Goal: Task Accomplishment & Management: Complete application form

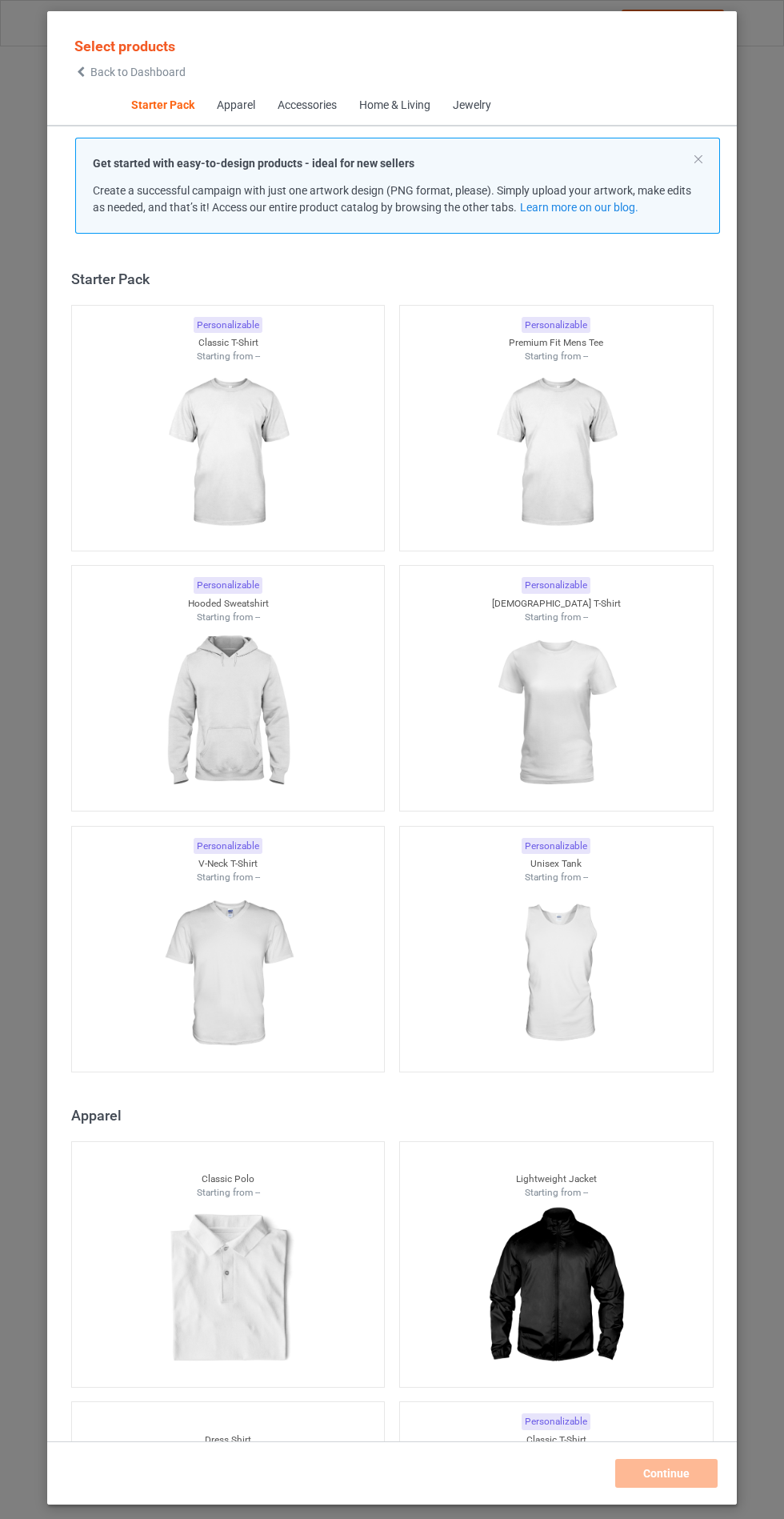
scroll to position [19, 0]
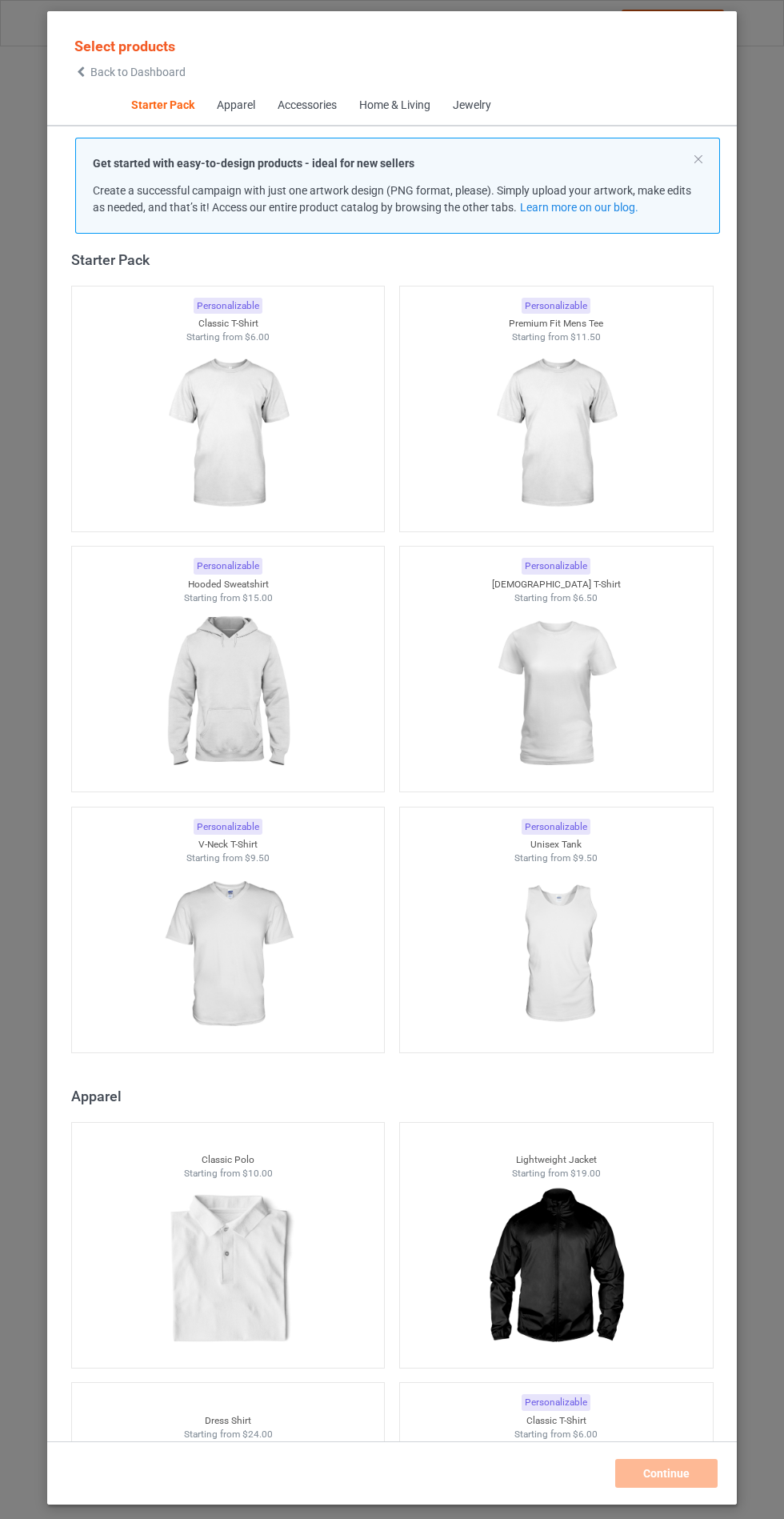
click at [244, 718] on img at bounding box center [227, 694] width 143 height 179
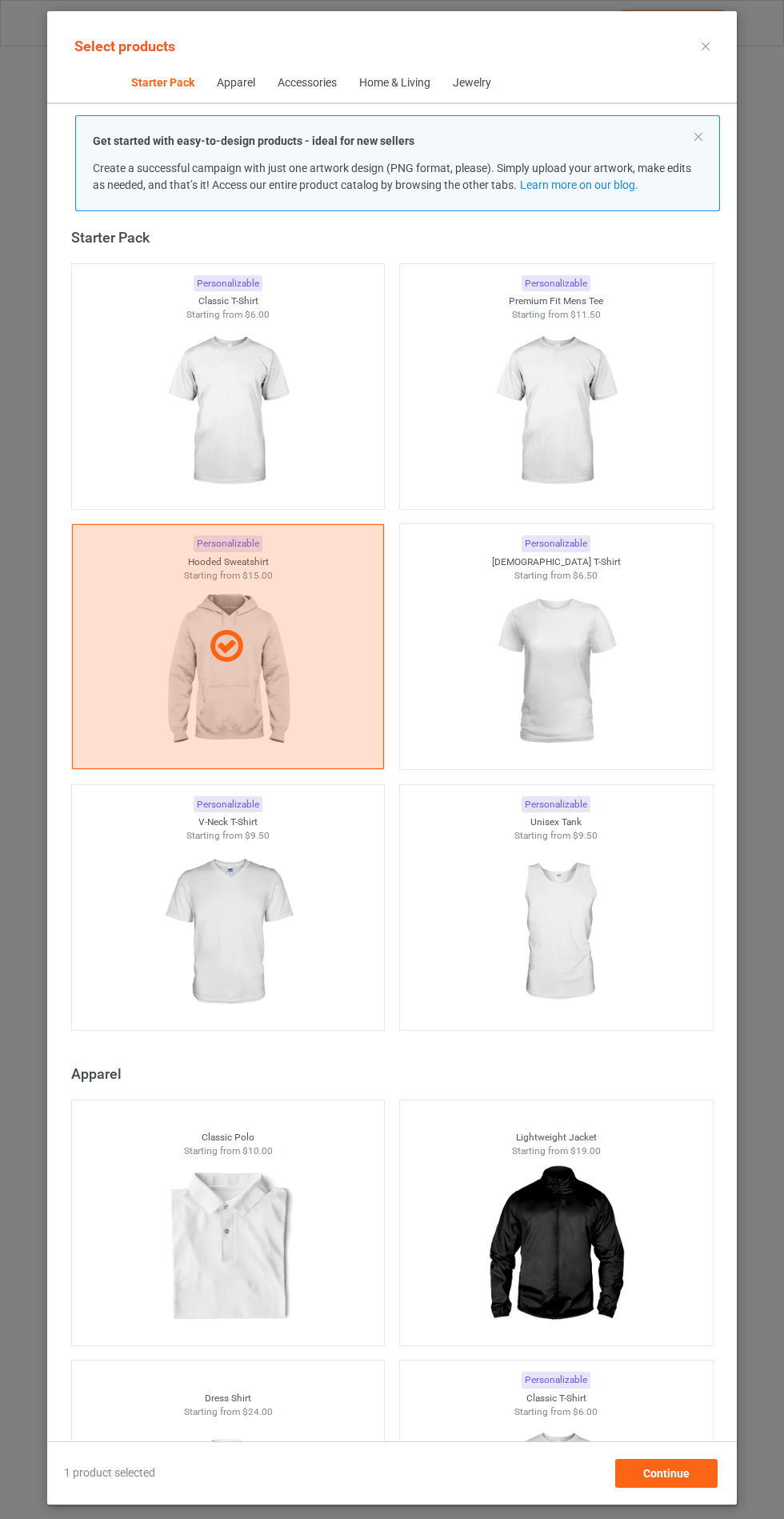
scroll to position [93, 0]
click at [678, 1480] on span "Continue" at bounding box center [666, 1473] width 47 height 13
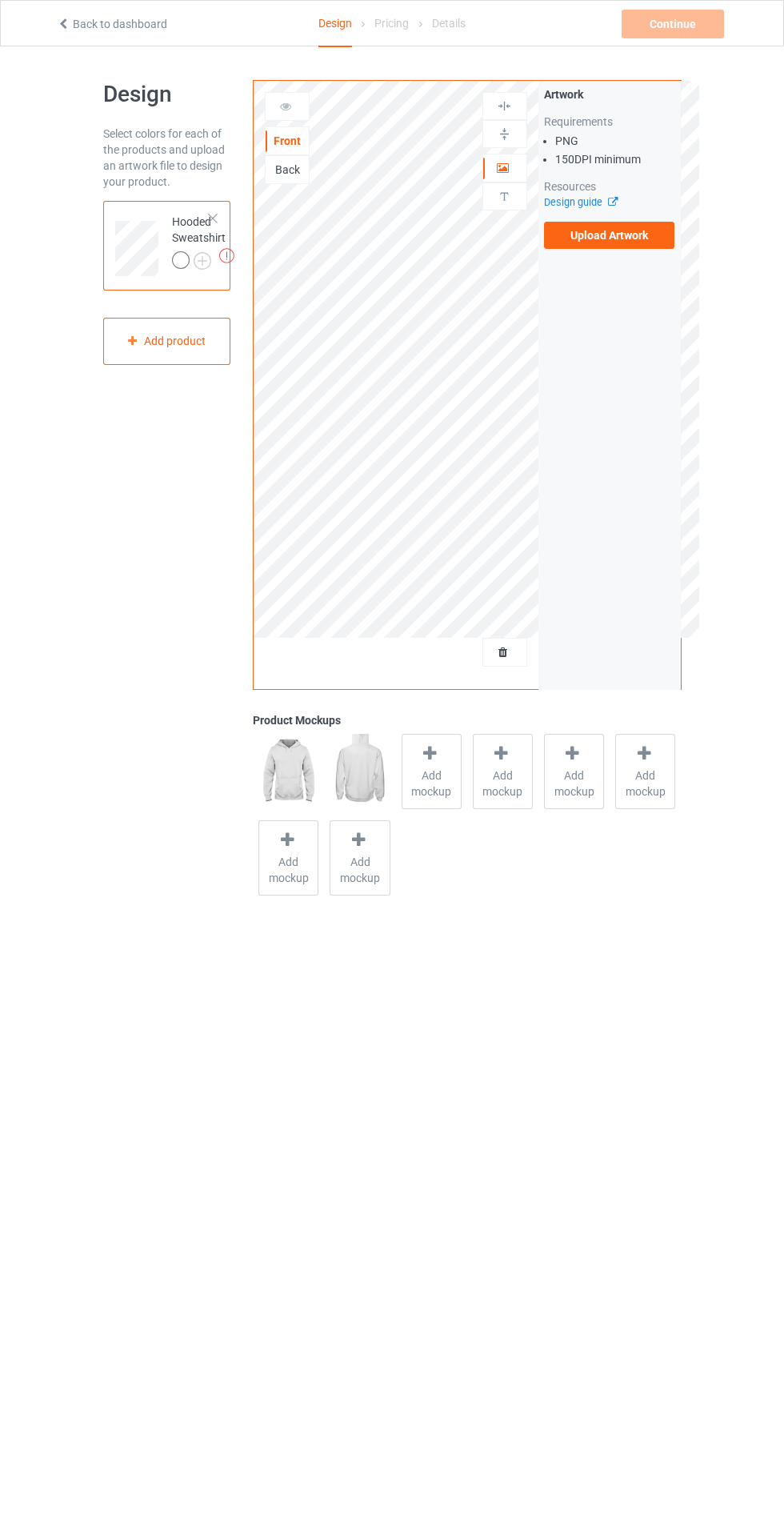
click at [426, 791] on span "Add mockup" at bounding box center [432, 783] width 58 height 32
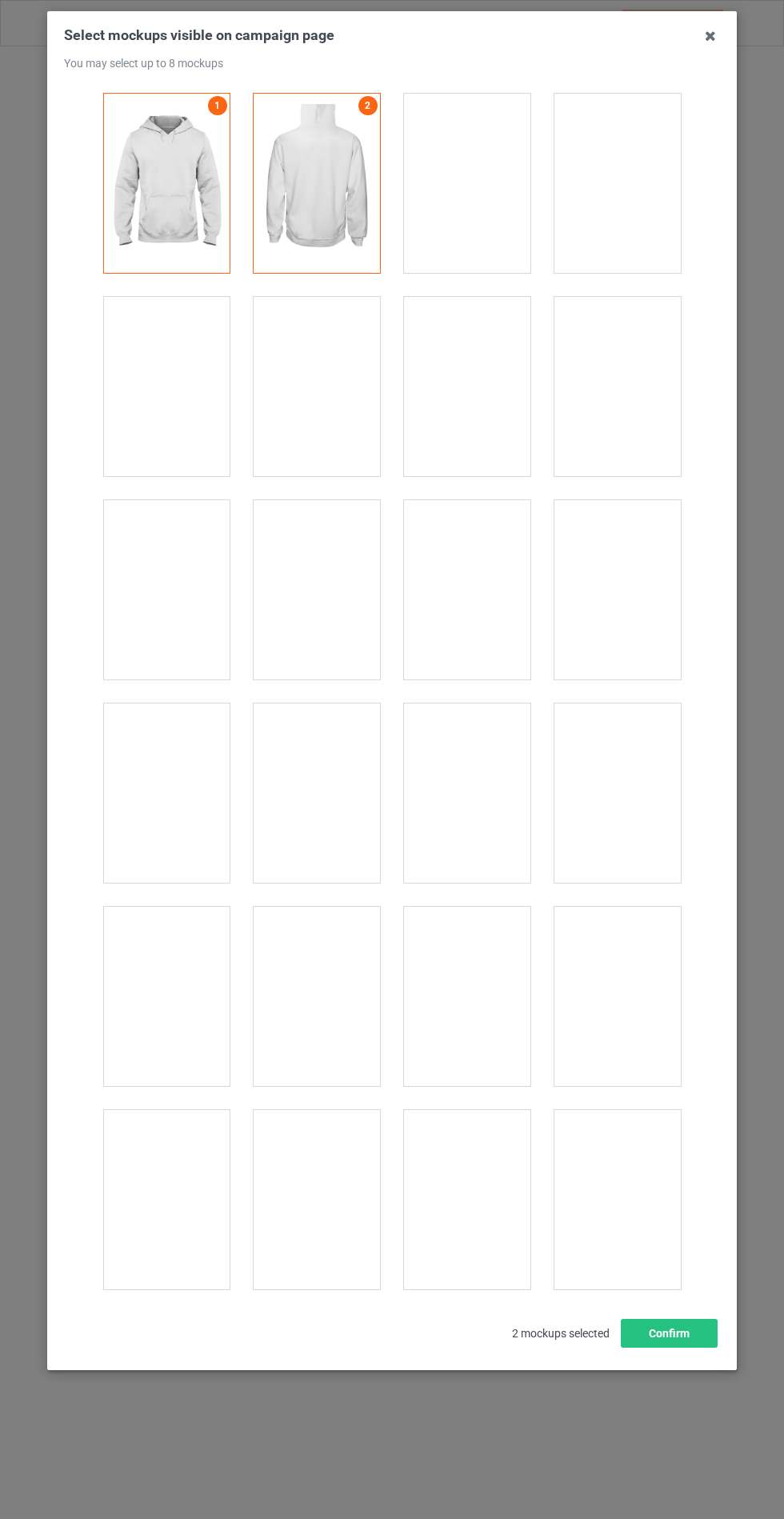
scroll to position [12916, 0]
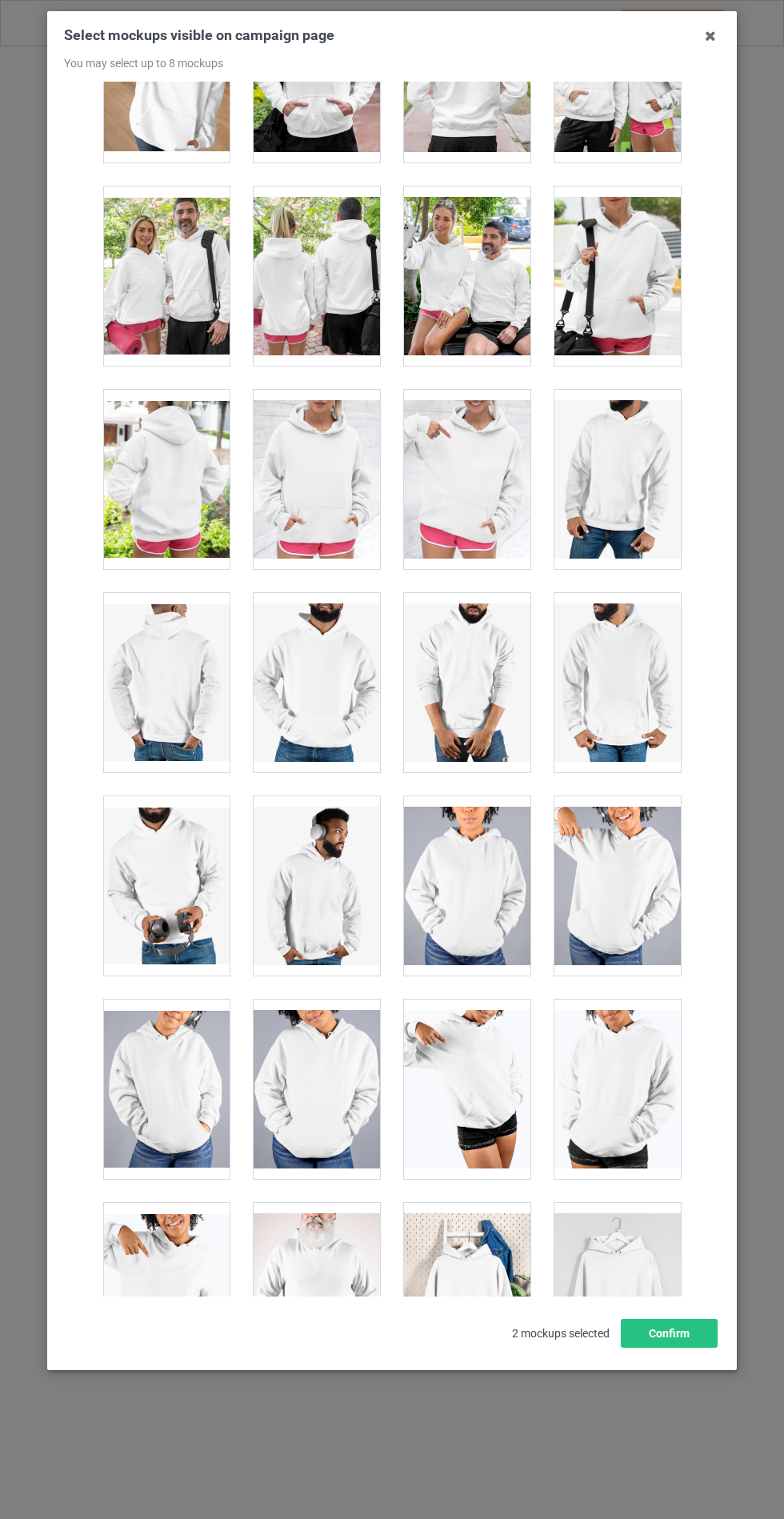
click at [341, 472] on div at bounding box center [317, 479] width 127 height 179
click at [695, 1347] on button "Confirm" at bounding box center [669, 1334] width 97 height 29
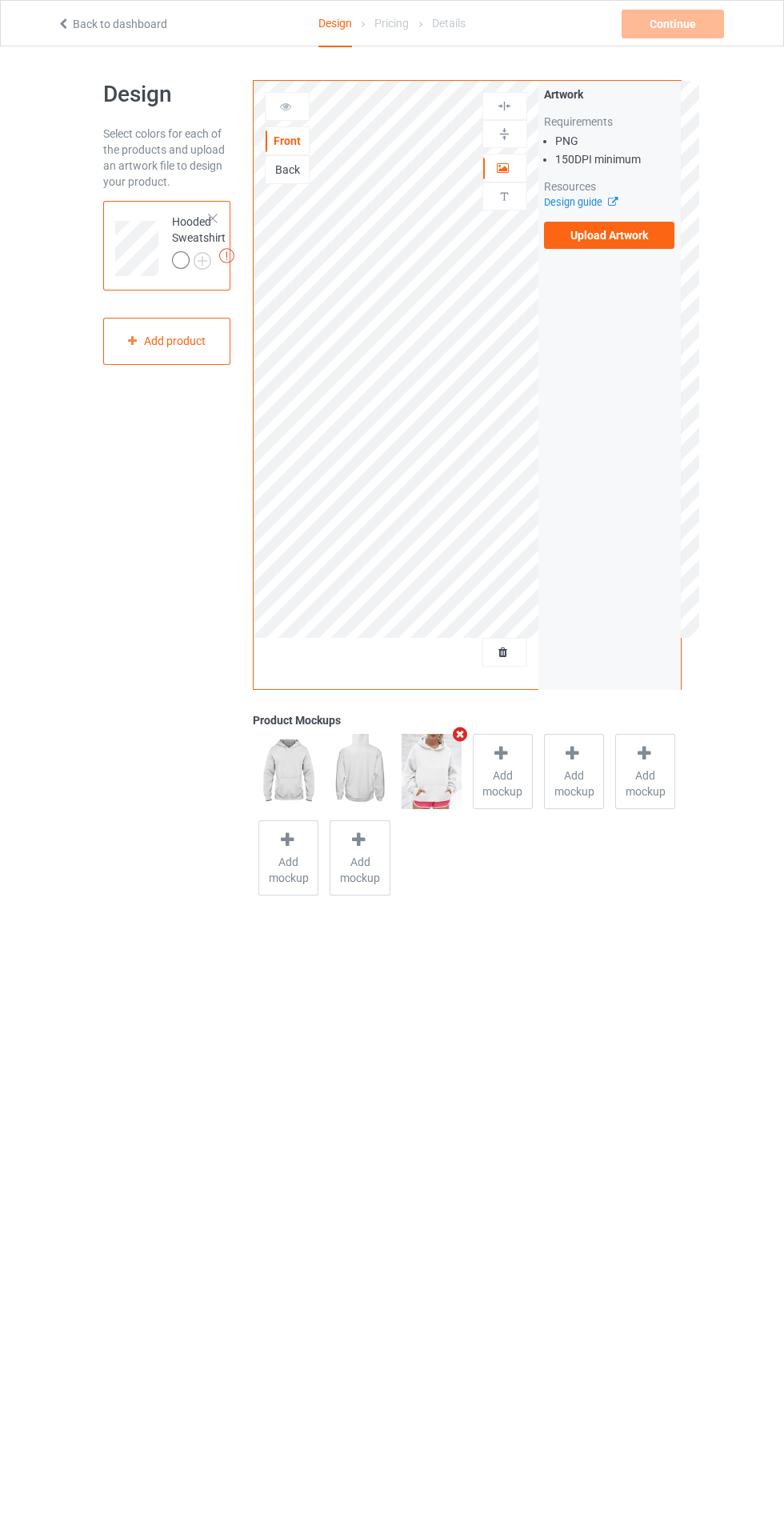
click at [0, 0] on img at bounding box center [0, 0] width 0 height 0
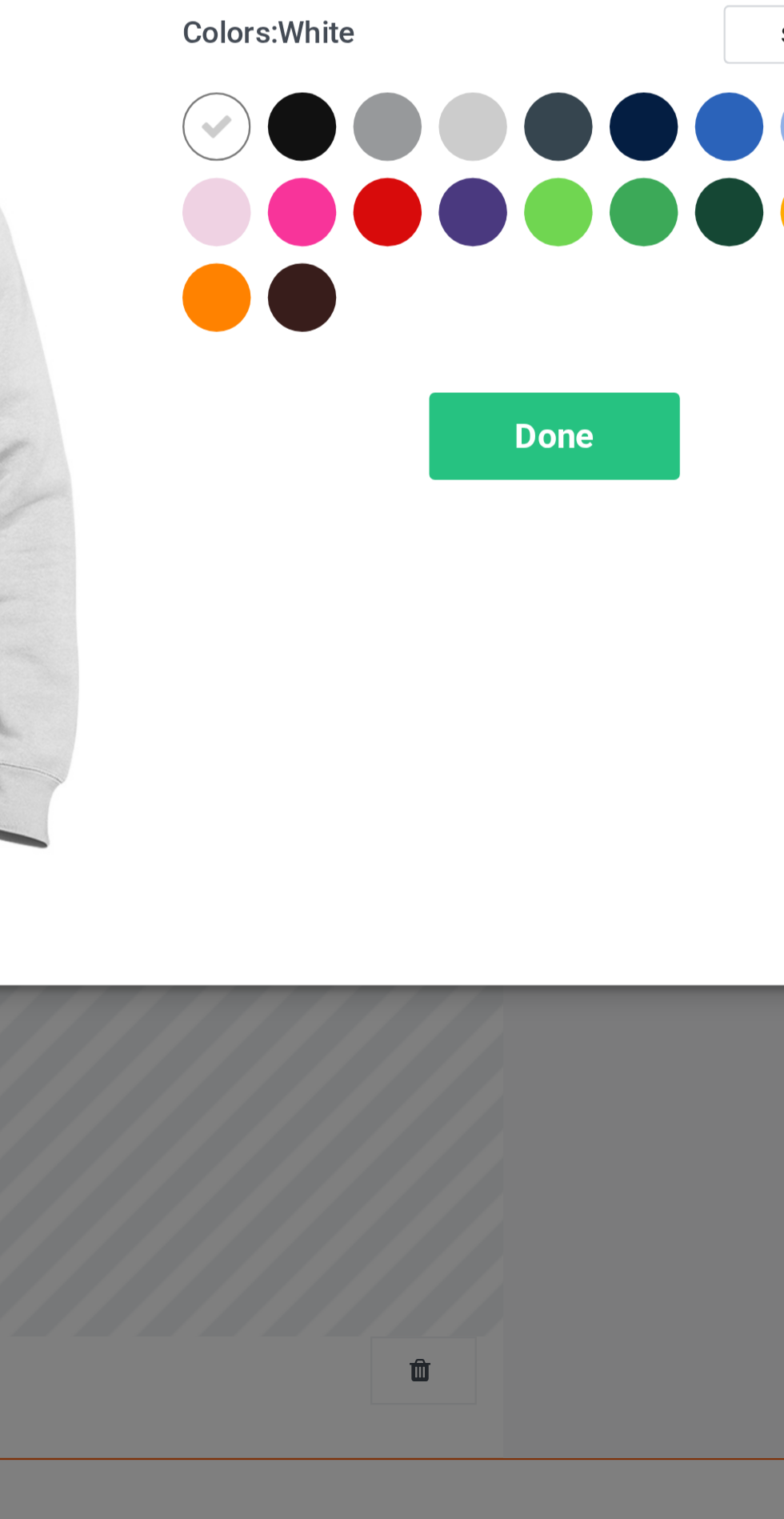
click at [451, 133] on div at bounding box center [454, 128] width 29 height 29
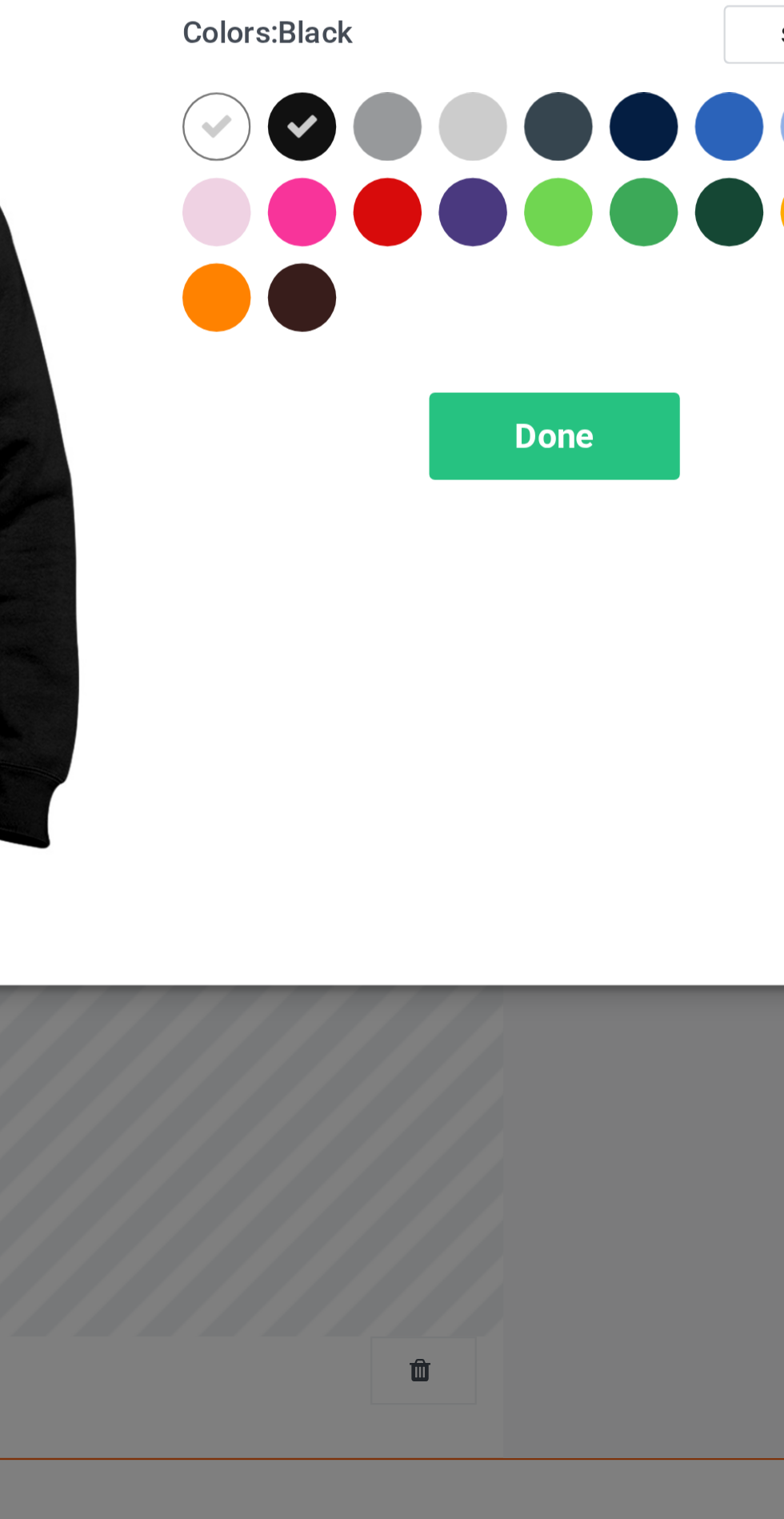
click at [561, 131] on div at bounding box center [562, 128] width 29 height 29
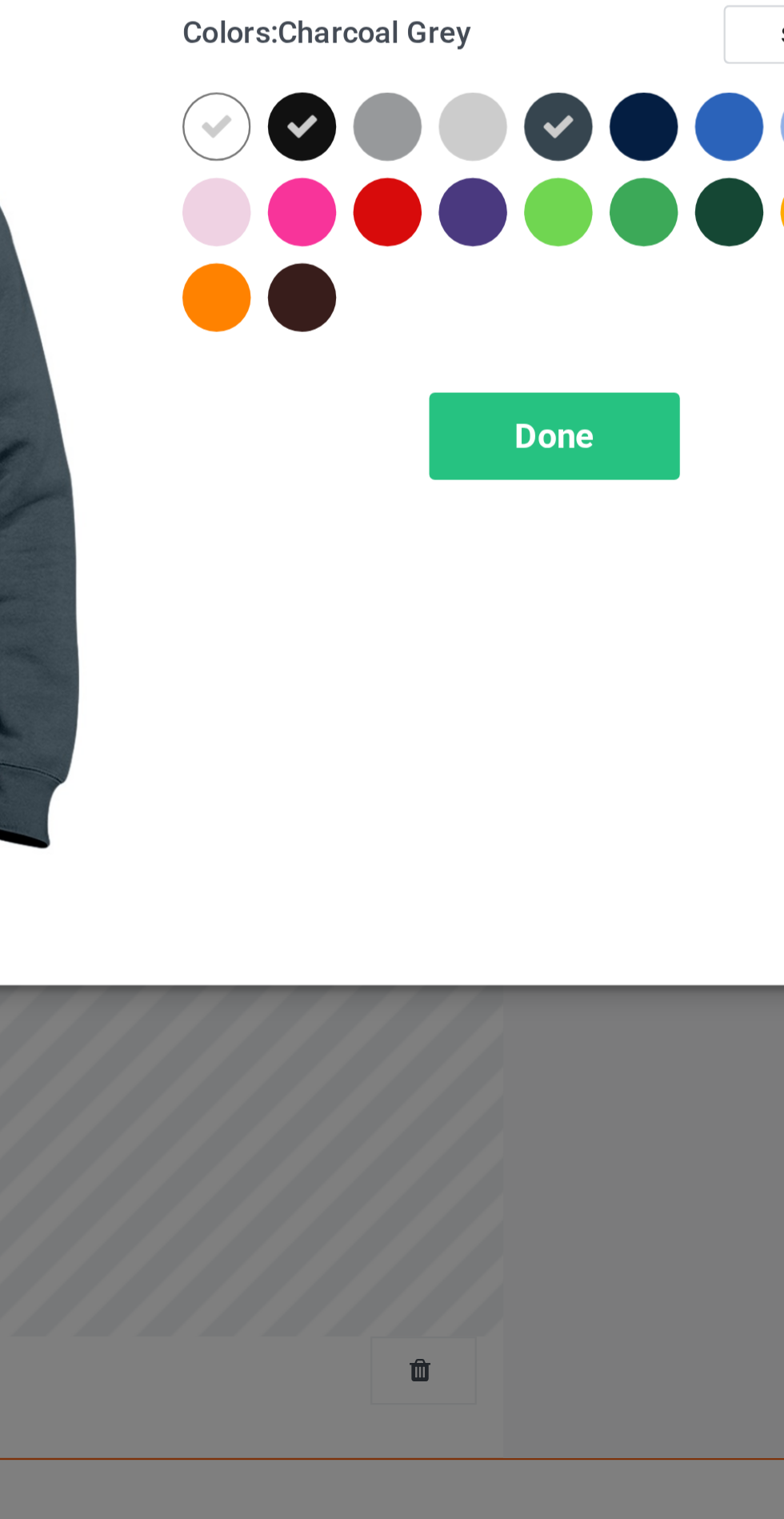
click at [597, 131] on div at bounding box center [598, 128] width 29 height 29
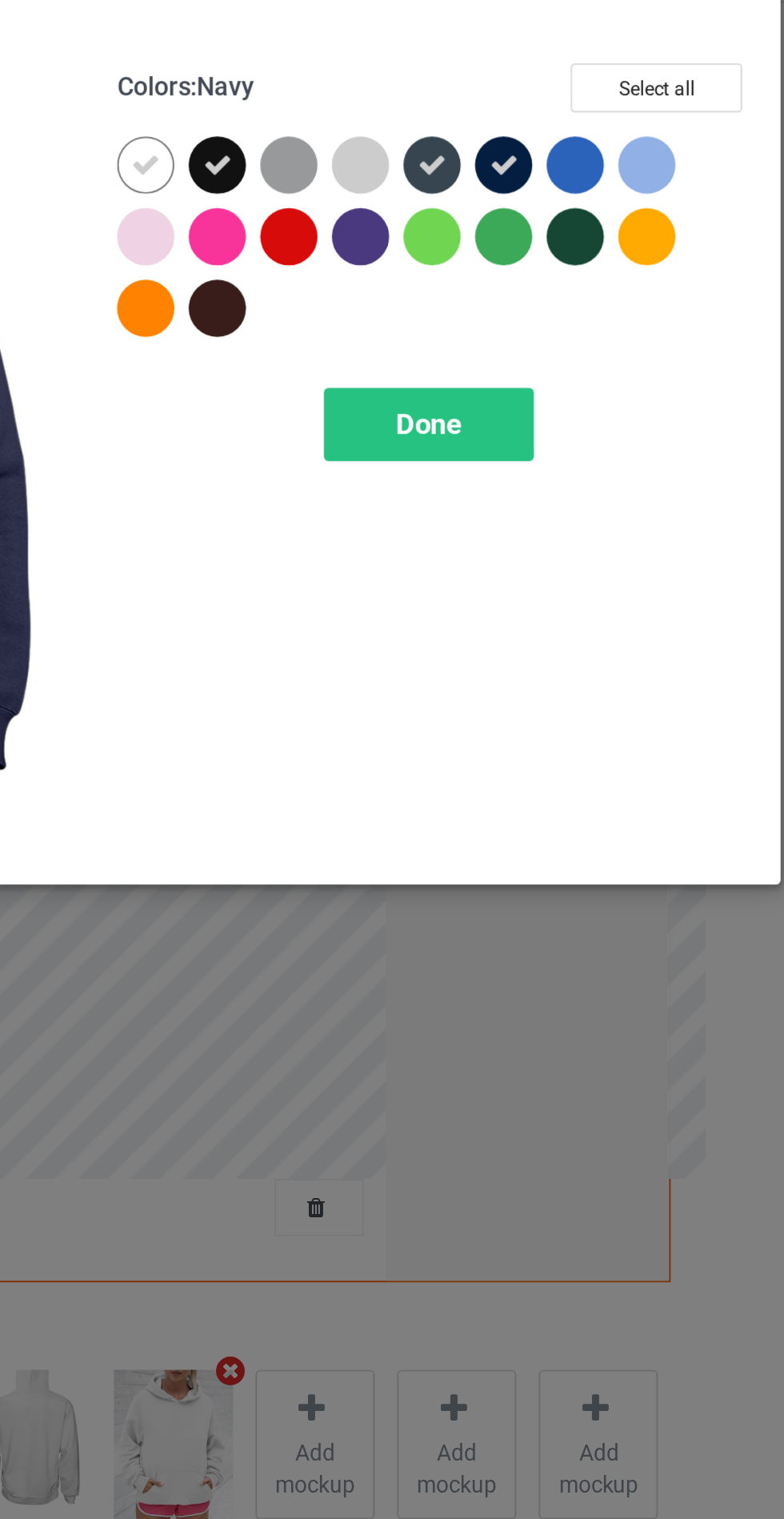
click at [483, 121] on div at bounding box center [490, 128] width 29 height 29
click at [570, 257] on span "Done" at bounding box center [559, 258] width 34 height 16
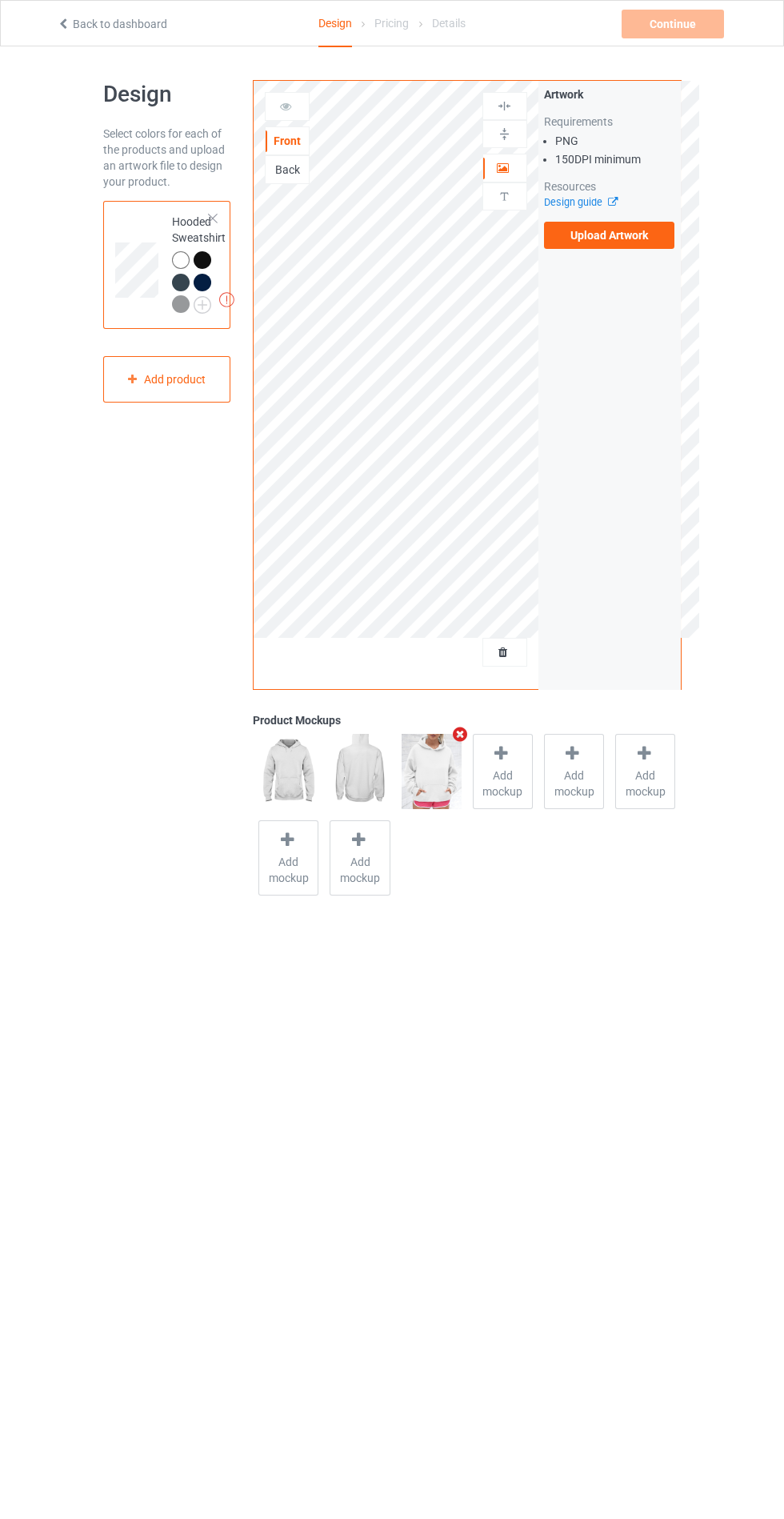
click at [625, 236] on label "Upload Artwork" at bounding box center [610, 236] width 131 height 27
click at [0, 0] on input "Upload Artwork" at bounding box center [0, 0] width 0 height 0
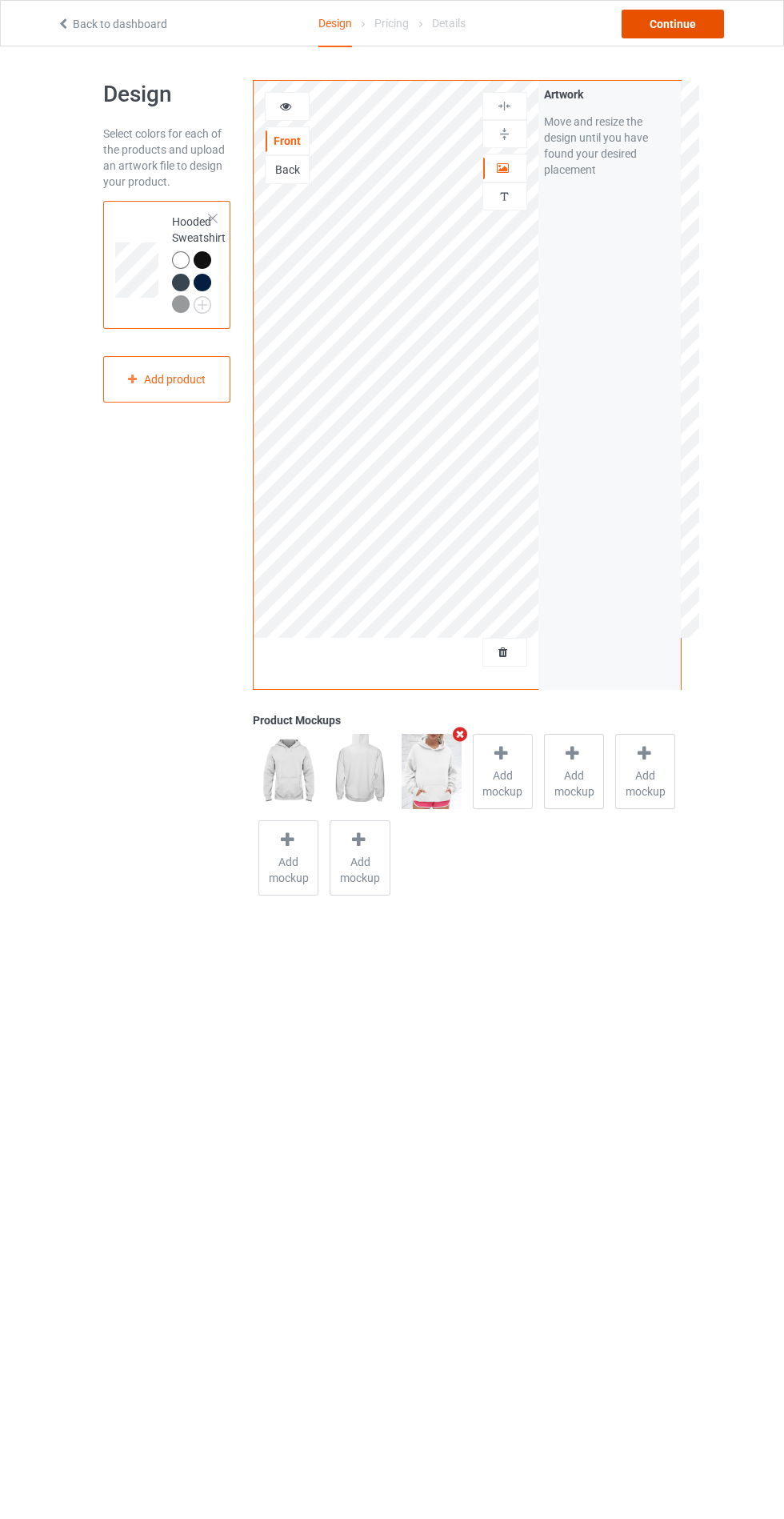
click at [703, 14] on div "Continue" at bounding box center [673, 25] width 102 height 29
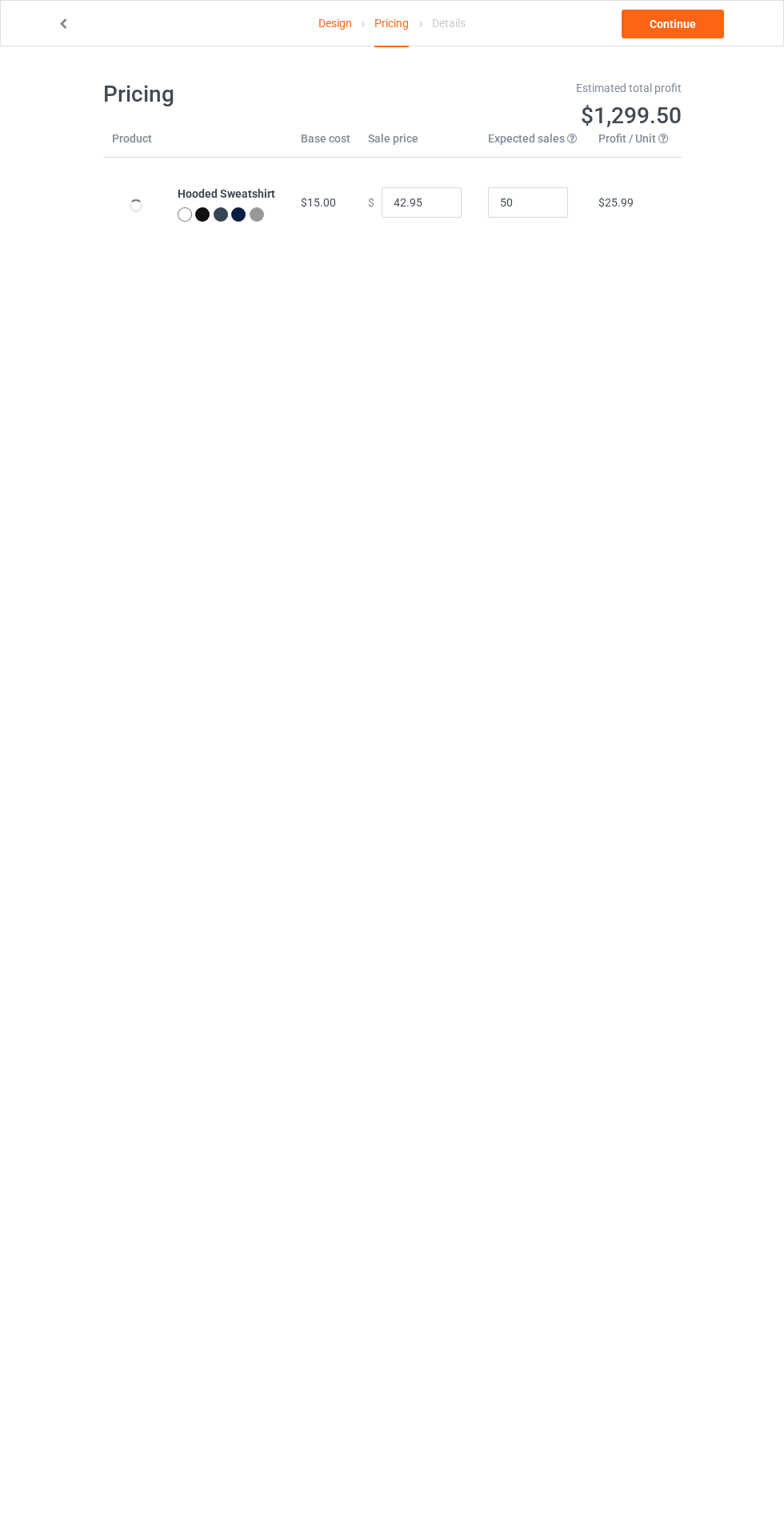
click at [669, 25] on link "Continue" at bounding box center [673, 25] width 102 height 29
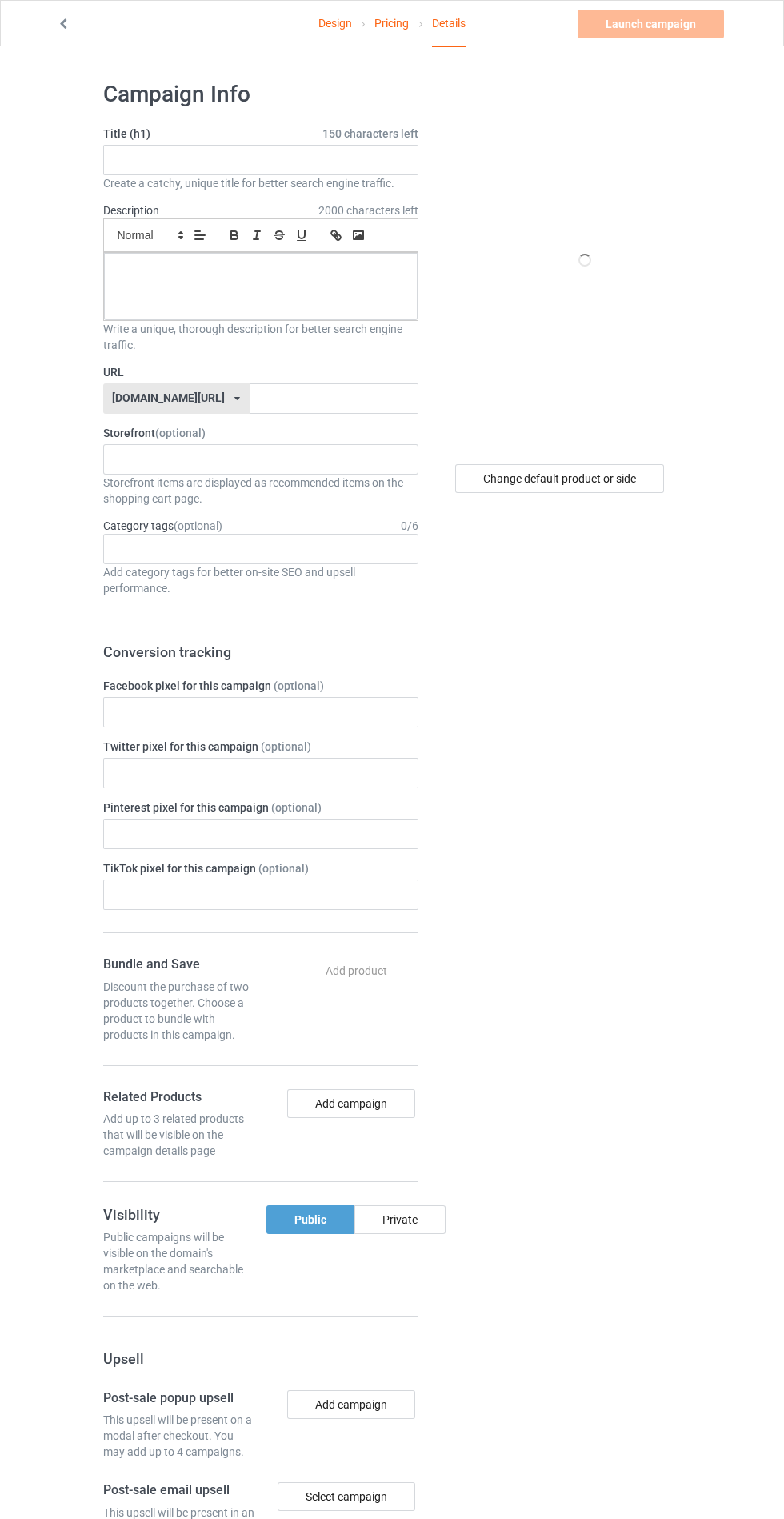
click at [333, 133] on span "150 characters left" at bounding box center [370, 134] width 96 height 16
click at [293, 162] on input "text" at bounding box center [260, 160] width 315 height 30
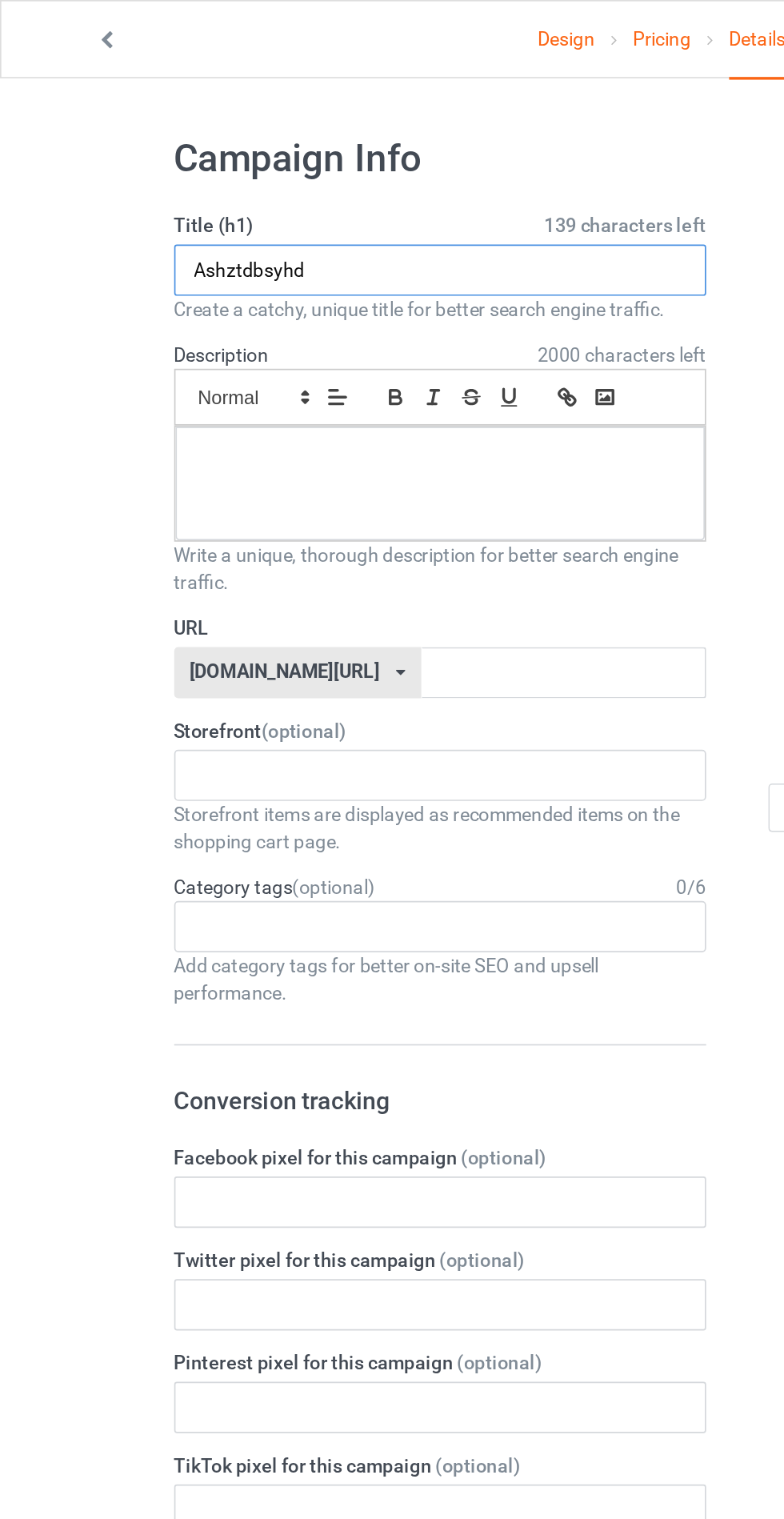
type input "Ashztdbsyhd"
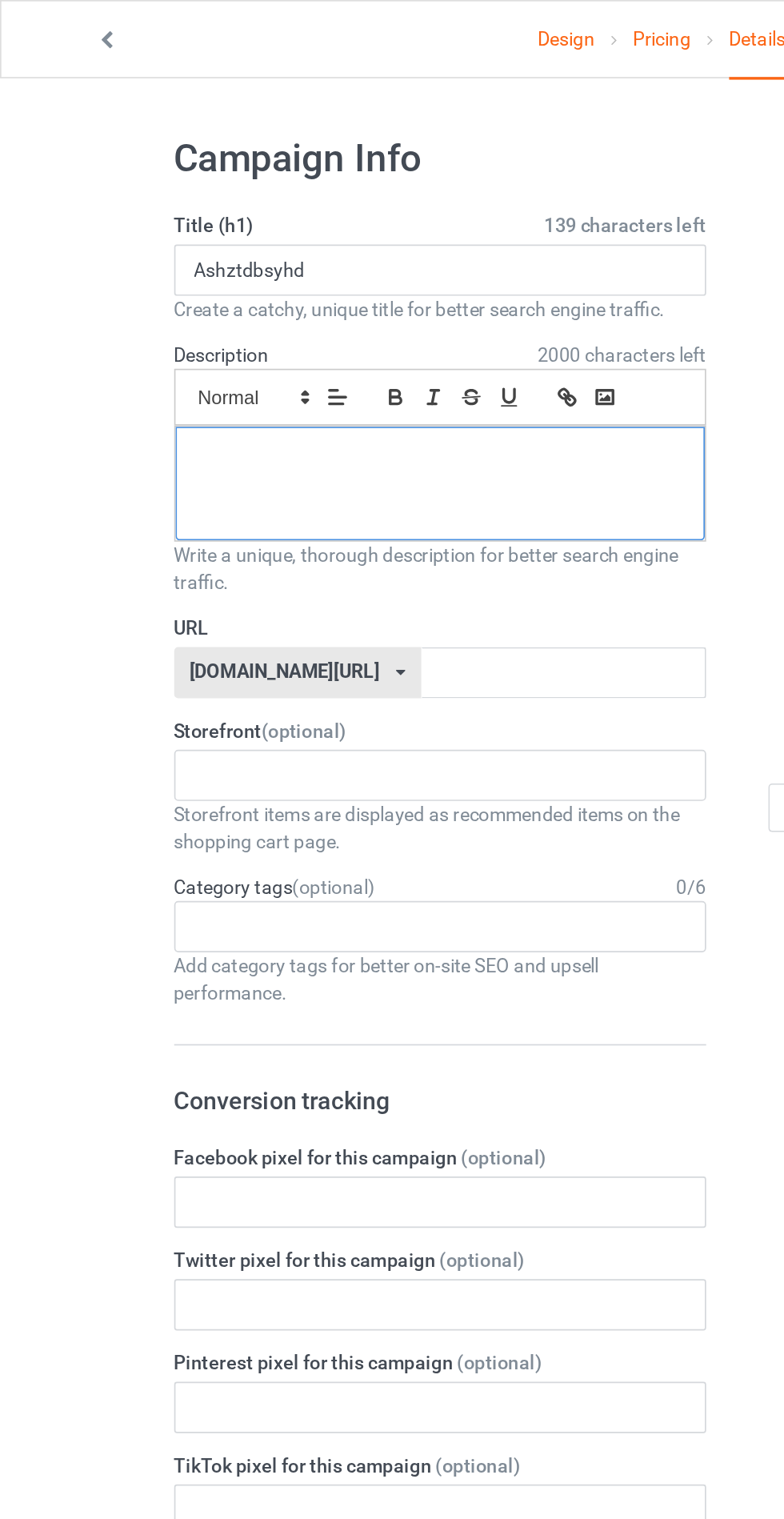
click at [147, 257] on div at bounding box center [261, 287] width 314 height 68
click at [366, 395] on input "text" at bounding box center [334, 398] width 169 height 30
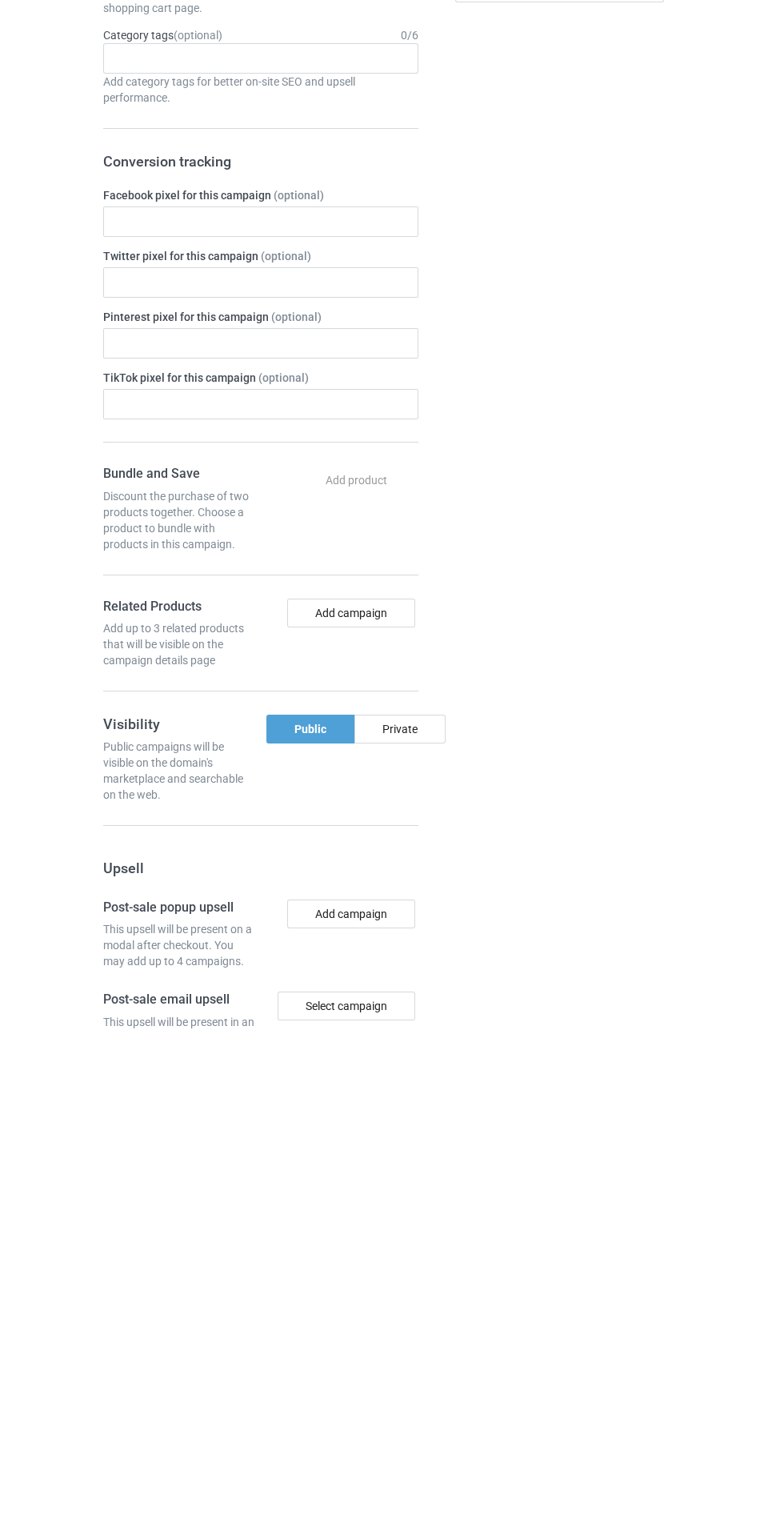
type input "Jjdhhdhd"
click at [435, 1229] on div "Change default product or side" at bounding box center [561, 971] width 263 height 1807
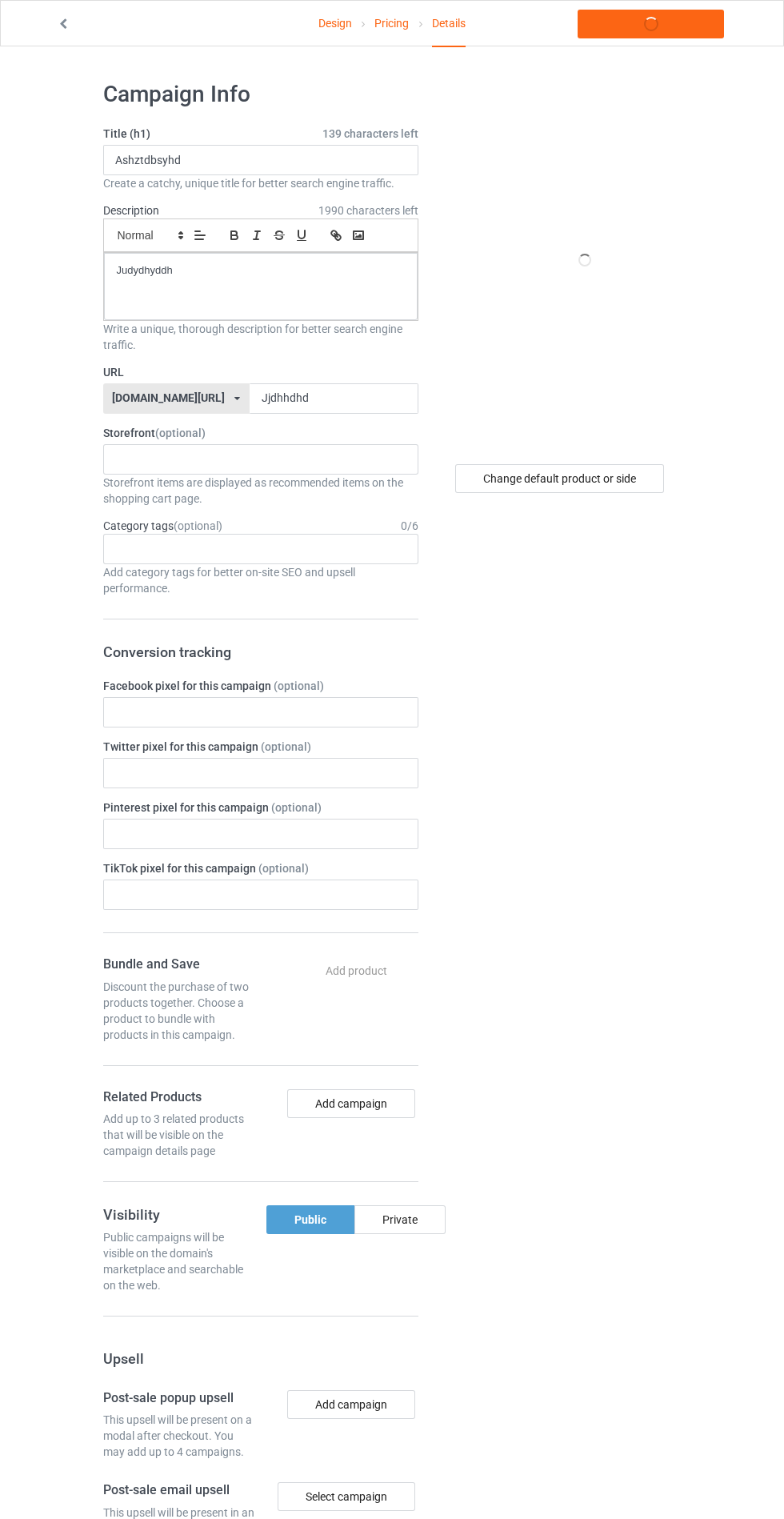
click at [408, 1222] on div "Private" at bounding box center [400, 1220] width 91 height 29
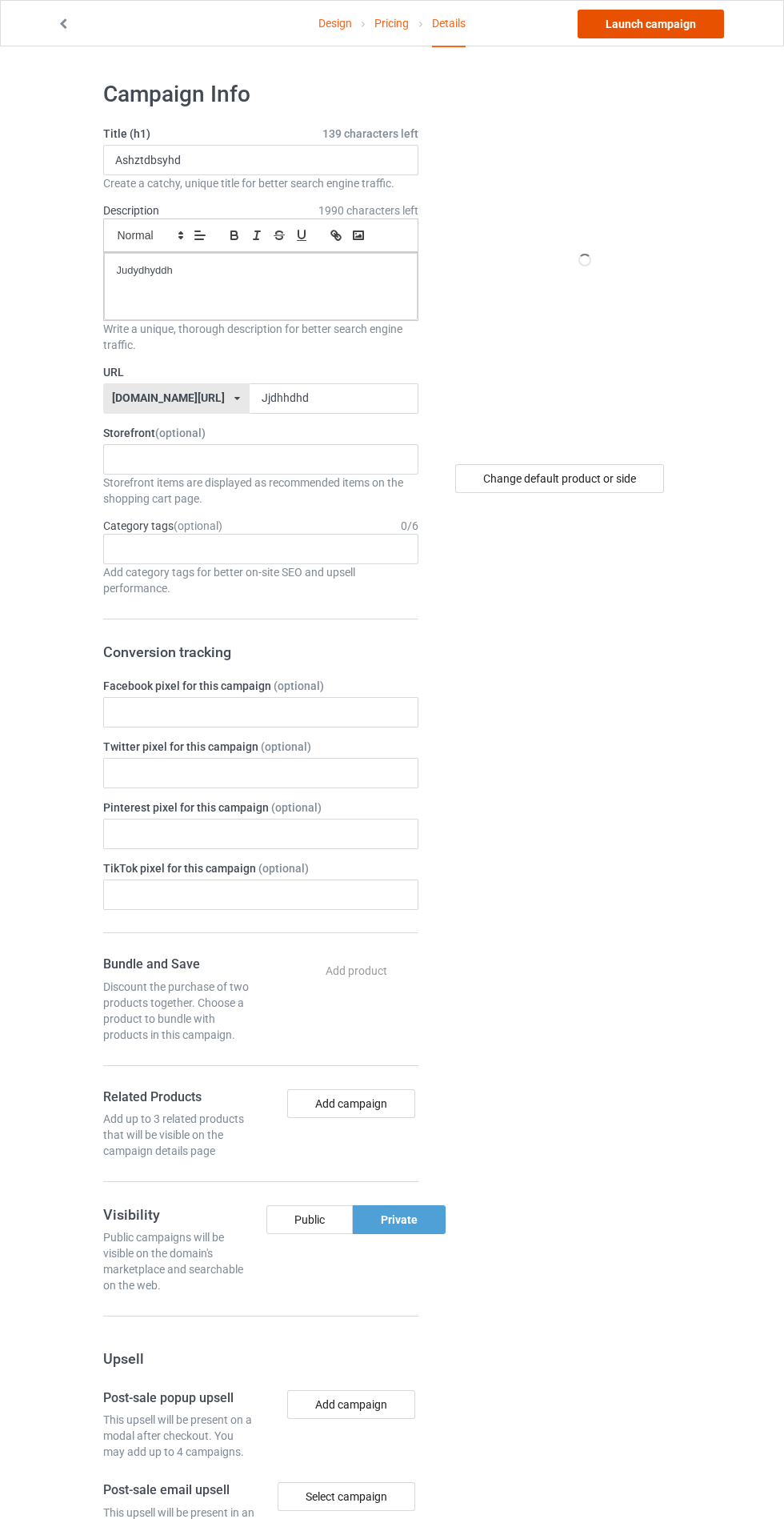
click at [668, 20] on link "Launch campaign" at bounding box center [651, 25] width 146 height 29
